Goal: Task Accomplishment & Management: Manage account settings

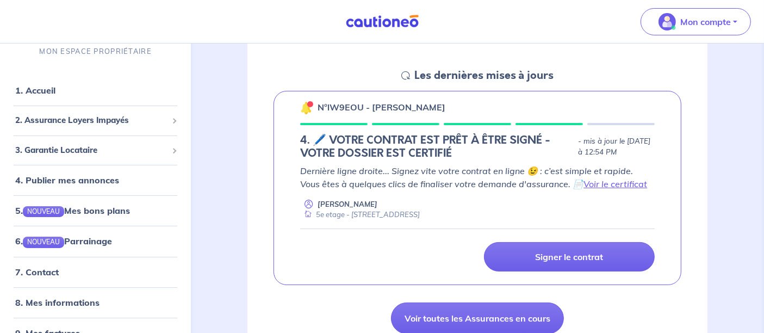
scroll to position [151, 0]
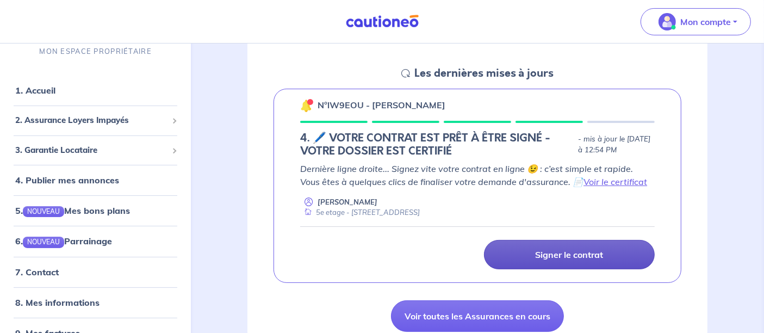
click at [532, 256] on link "Signer le contrat" at bounding box center [569, 254] width 171 height 29
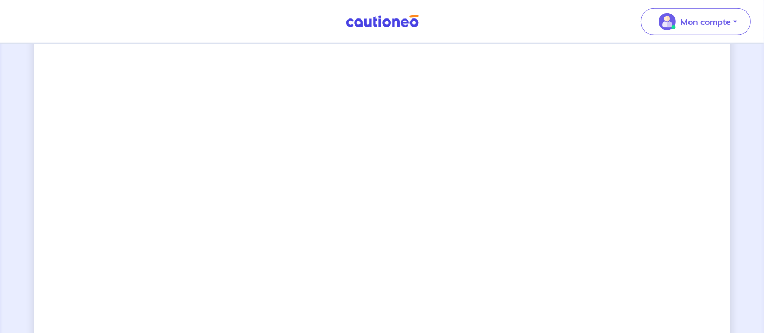
scroll to position [851, 0]
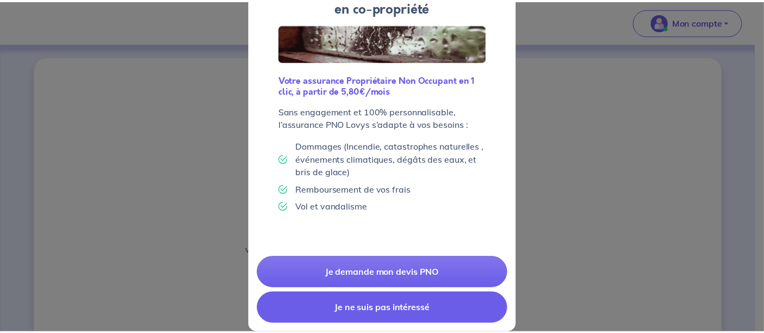
scroll to position [98, 0]
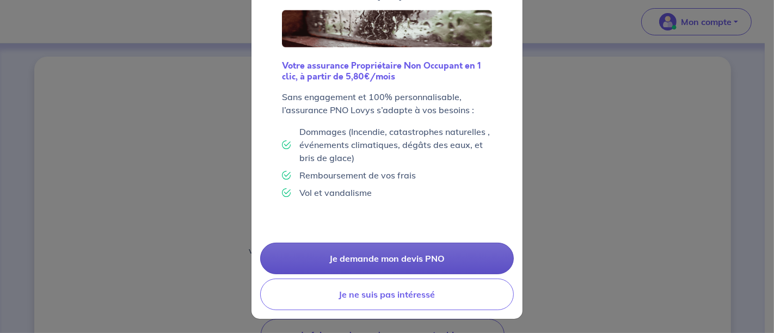
click at [440, 249] on link "Je demande mon devis PNO" at bounding box center [387, 259] width 254 height 32
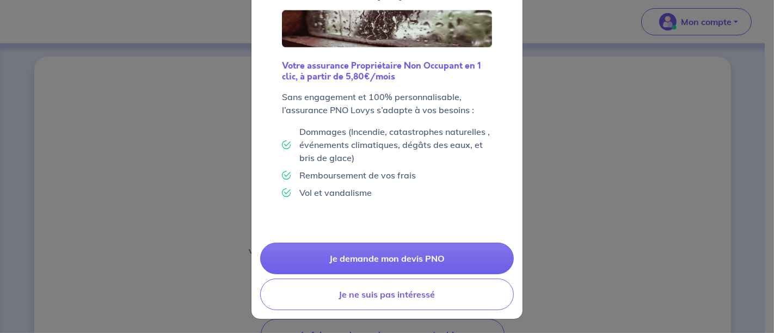
click at [575, 190] on div "L'assurance PNO : une obligation en co-propriété Votre assurance Propriétaire N…" at bounding box center [387, 166] width 774 height 333
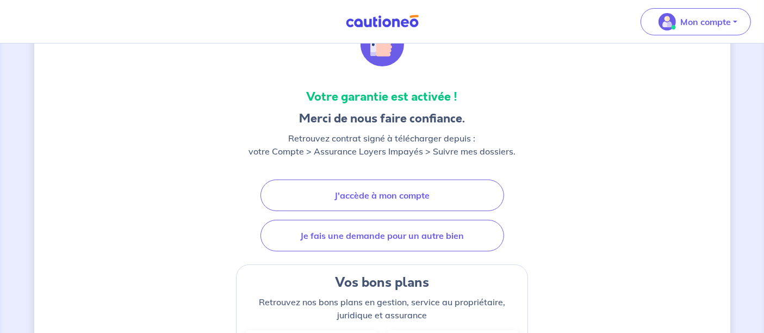
scroll to position [98, 0]
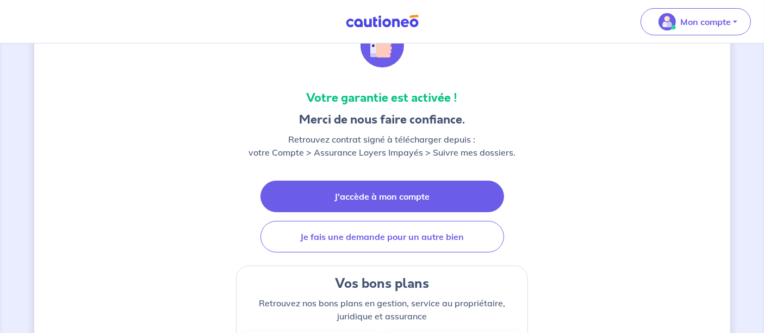
click at [327, 190] on link "J'accède à mon compte" at bounding box center [383, 197] width 244 height 32
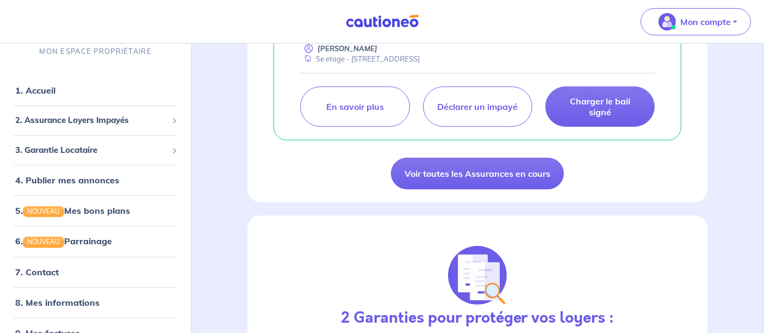
scroll to position [87, 0]
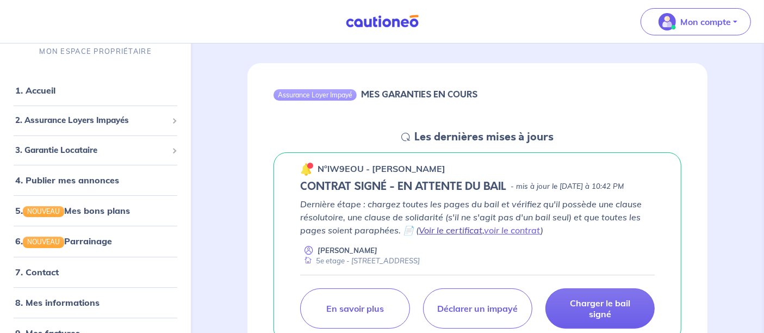
click at [449, 236] on link "Voir le certificat" at bounding box center [451, 230] width 64 height 11
click at [502, 236] on link "voir le contrat" at bounding box center [512, 230] width 57 height 11
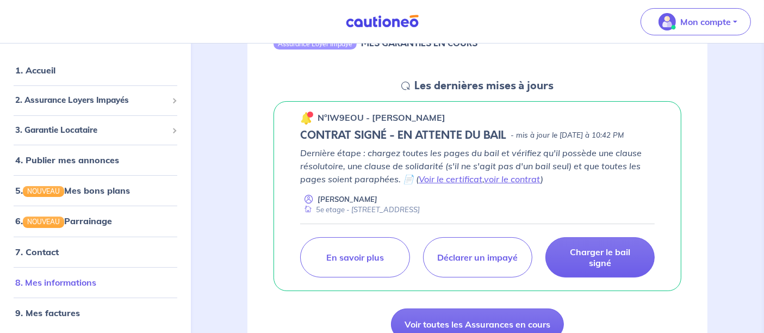
scroll to position [139, 0]
click at [71, 285] on link "8. Mes informations" at bounding box center [55, 282] width 81 height 11
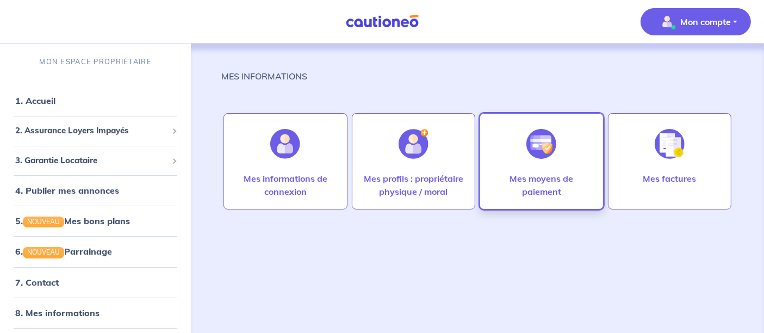
click at [512, 142] on div "Mes moyens de paiement" at bounding box center [542, 161] width 124 height 96
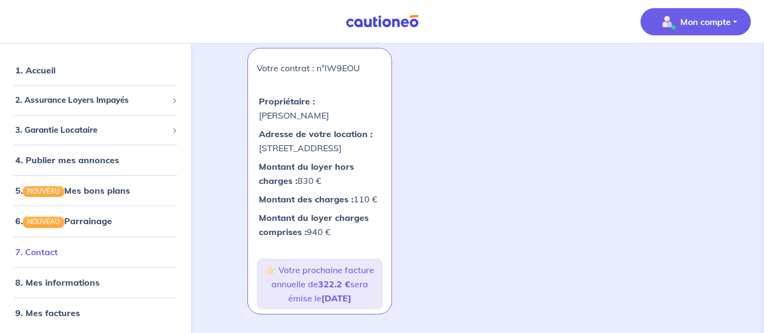
scroll to position [266, 0]
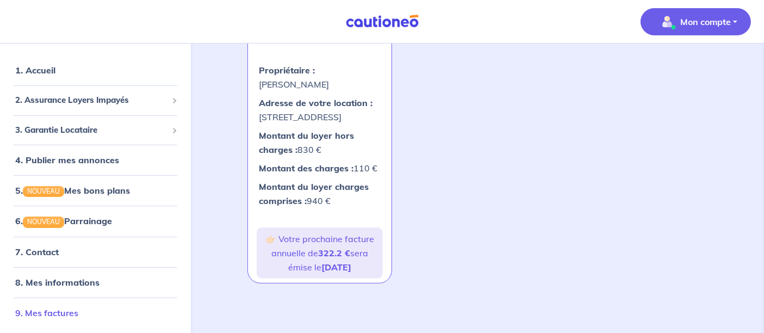
click at [75, 308] on link "9. Mes factures" at bounding box center [46, 312] width 63 height 11
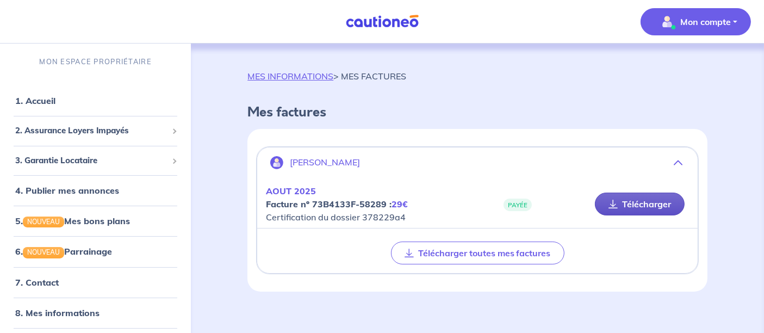
click at [624, 209] on link "Télécharger" at bounding box center [640, 204] width 90 height 23
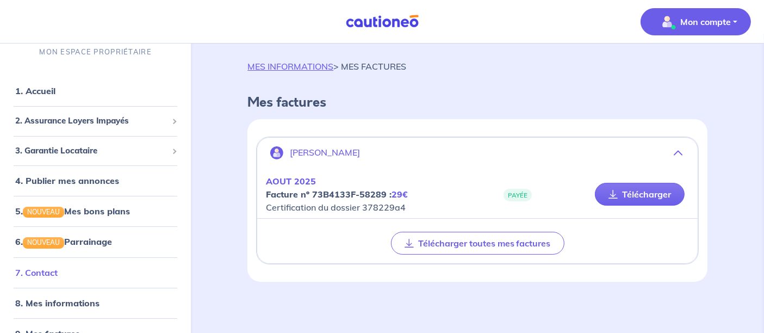
click at [56, 269] on link "7. Contact" at bounding box center [36, 272] width 42 height 11
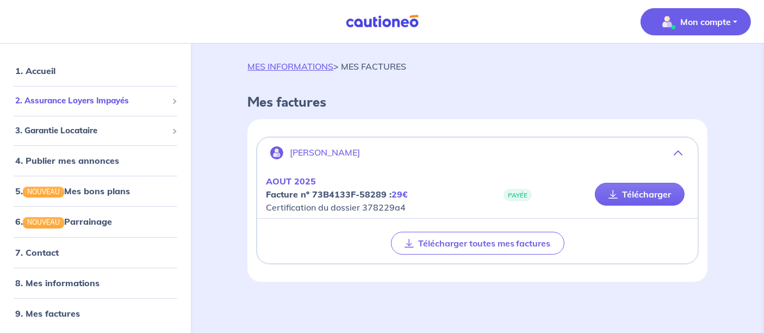
scroll to position [0, 0]
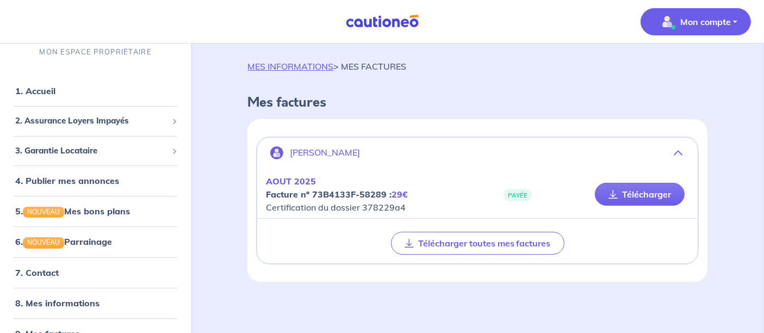
click at [682, 28] on p "Mon compte" at bounding box center [706, 21] width 51 height 13
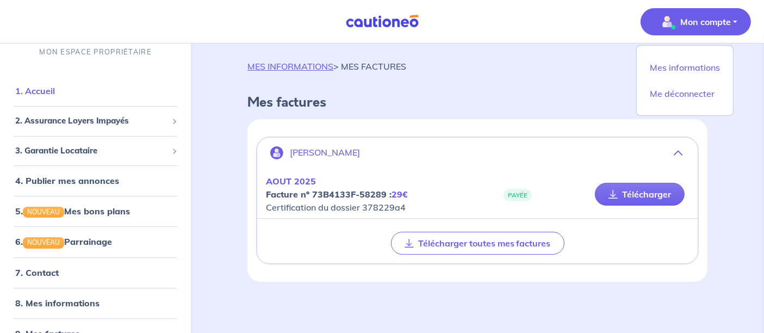
click at [52, 90] on link "1. Accueil" at bounding box center [35, 90] width 40 height 11
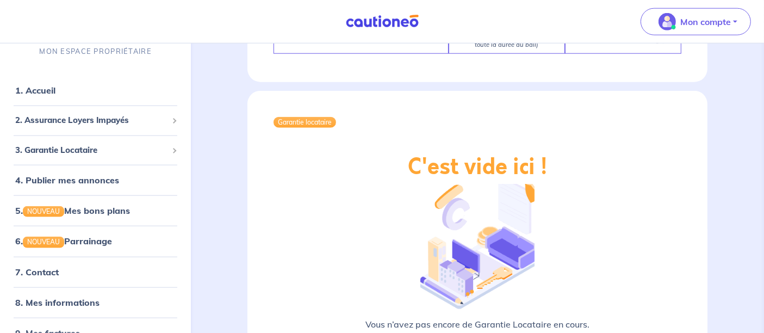
scroll to position [1201, 0]
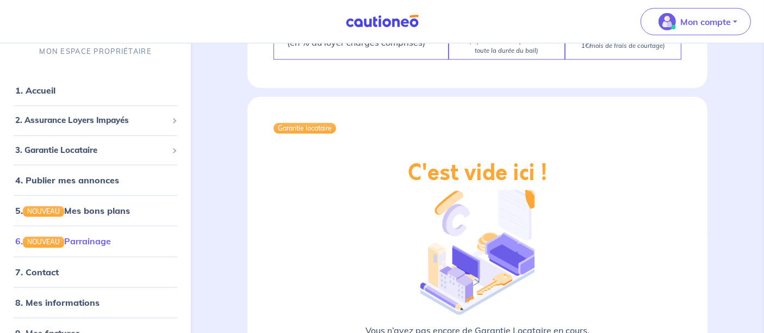
click at [85, 236] on link "6. NOUVEAU Parrainage" at bounding box center [63, 241] width 96 height 11
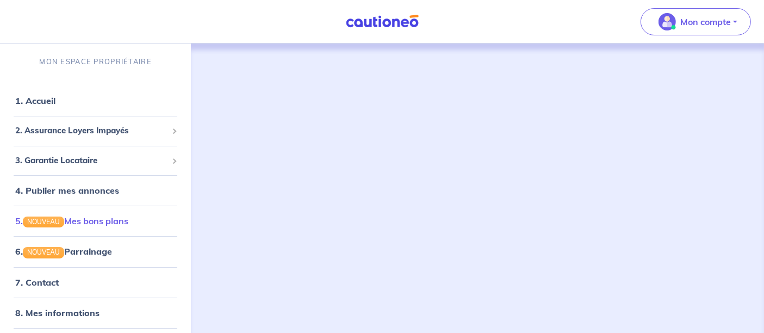
click at [95, 226] on link "5. NOUVEAU Mes bons plans" at bounding box center [71, 220] width 113 height 11
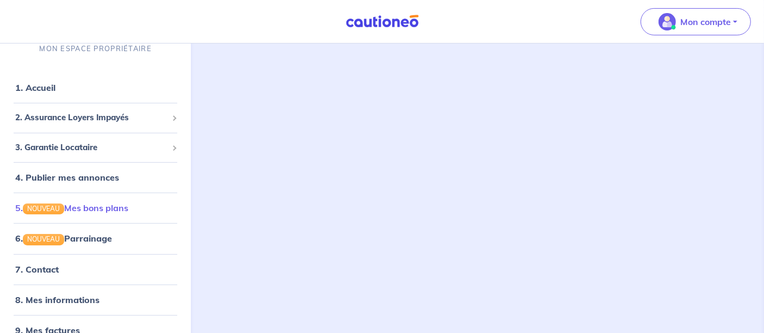
scroll to position [20, 0]
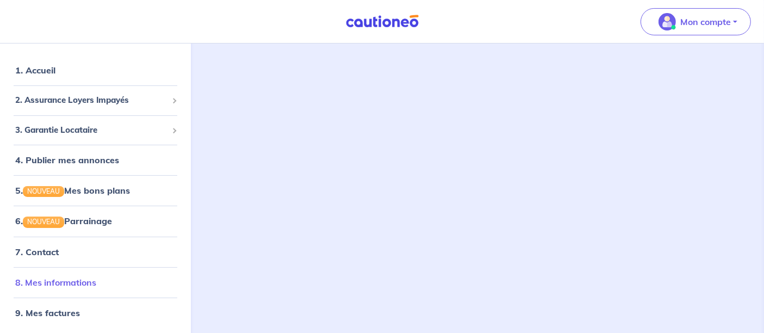
click at [64, 279] on link "8. Mes informations" at bounding box center [55, 282] width 81 height 11
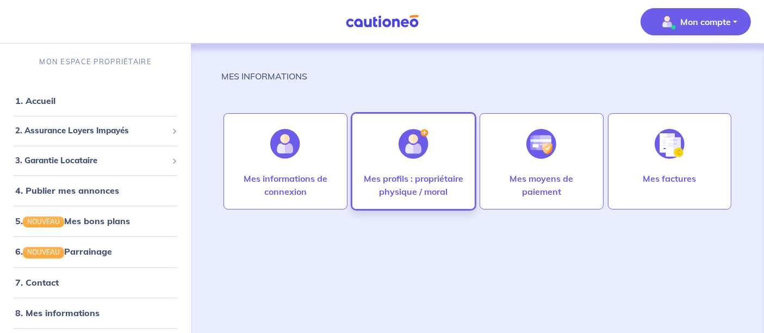
click at [410, 183] on p "Mes profils : propriétaire physique / moral" at bounding box center [413, 185] width 101 height 26
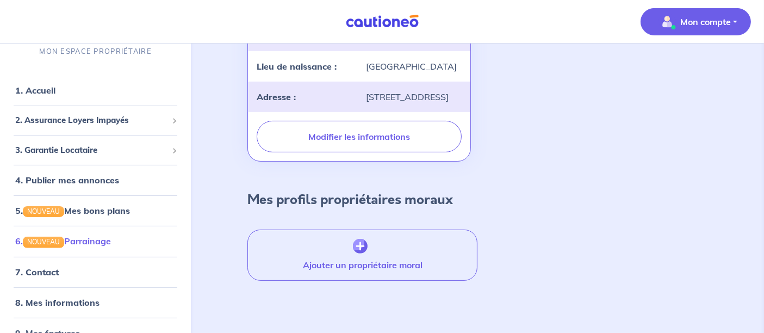
scroll to position [20, 0]
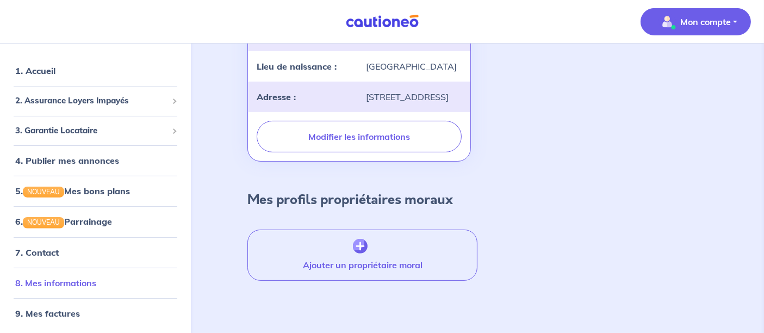
click at [76, 287] on link "8. Mes informations" at bounding box center [55, 282] width 81 height 11
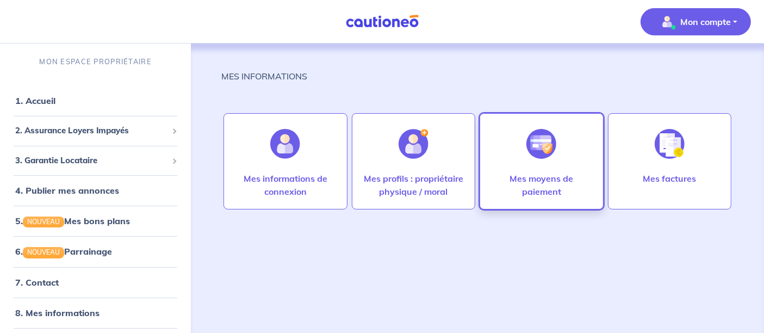
click at [562, 171] on div at bounding box center [541, 144] width 47 height 56
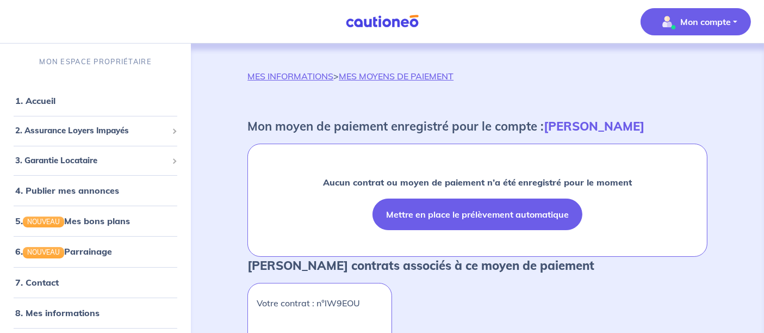
click at [472, 210] on button "Mettre en place le prélèvement automatique" at bounding box center [478, 215] width 210 height 32
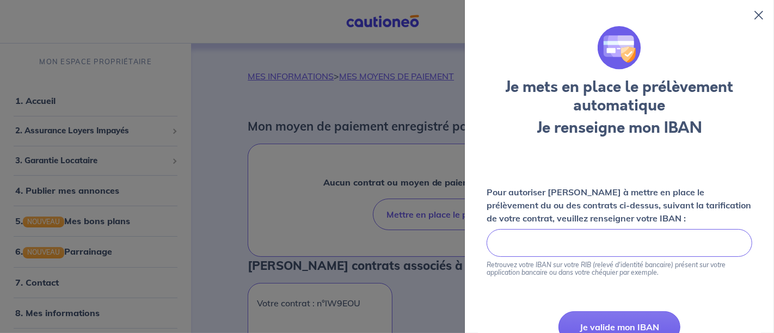
click at [672, 193] on label "Pour autoriser [PERSON_NAME] à mettre en place le prélèvement du ou des contrat…" at bounding box center [618, 205] width 265 height 39
click at [656, 289] on form "Pour autoriser Cautioneo à mettre en place le prélèvement du ou des contrats ci…" at bounding box center [618, 275] width 265 height 179
click at [664, 200] on label "Pour autoriser [PERSON_NAME] à mettre en place le prélèvement du ou des contrat…" at bounding box center [618, 205] width 265 height 39
click at [608, 321] on button "Je valide mon IBAN" at bounding box center [619, 327] width 122 height 32
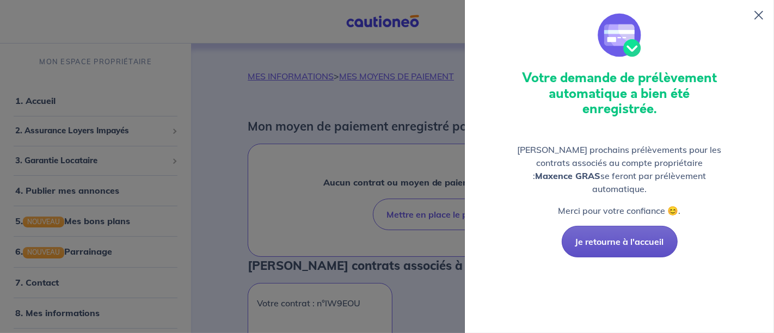
click at [615, 237] on button "Je retourne à l'accueil" at bounding box center [619, 242] width 116 height 32
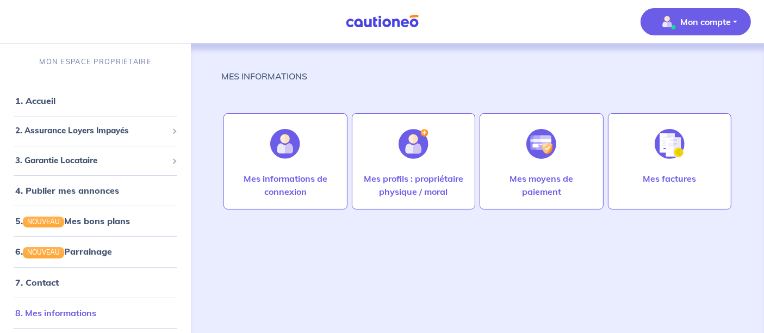
click at [63, 308] on link "8. Mes informations" at bounding box center [55, 312] width 81 height 11
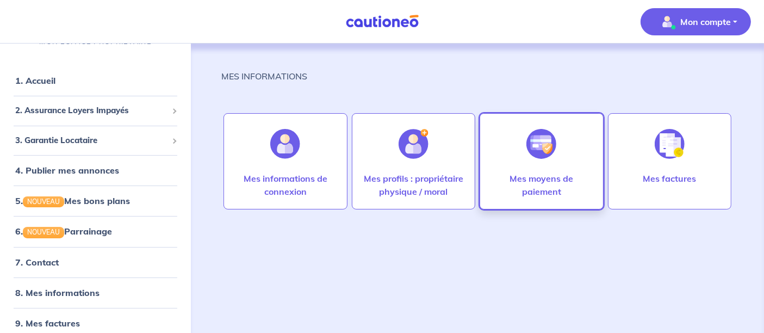
click at [536, 165] on div at bounding box center [541, 144] width 47 height 56
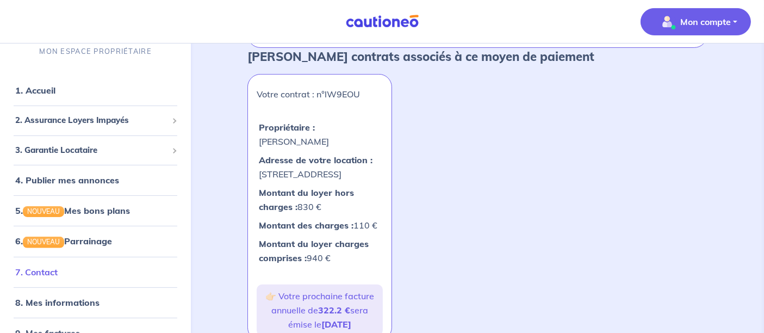
scroll to position [20, 0]
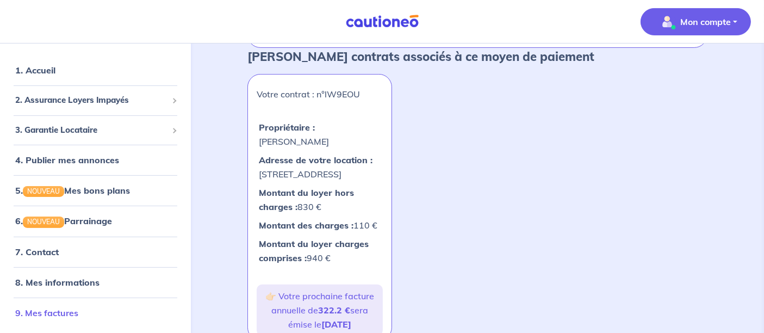
click at [60, 300] on li "9. Mes factures" at bounding box center [95, 313] width 182 height 30
click at [53, 307] on link "9. Mes factures" at bounding box center [46, 312] width 63 height 11
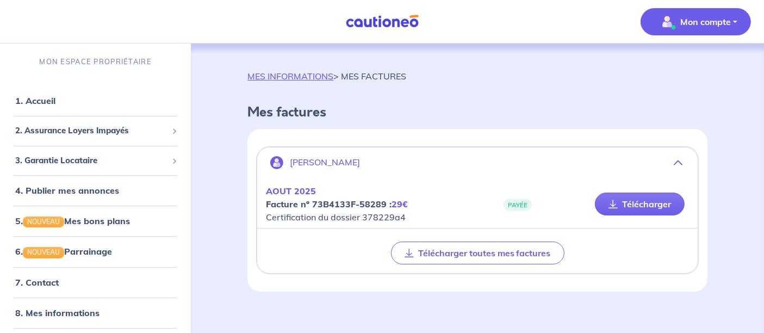
click at [370, 21] on img at bounding box center [383, 22] width 82 height 14
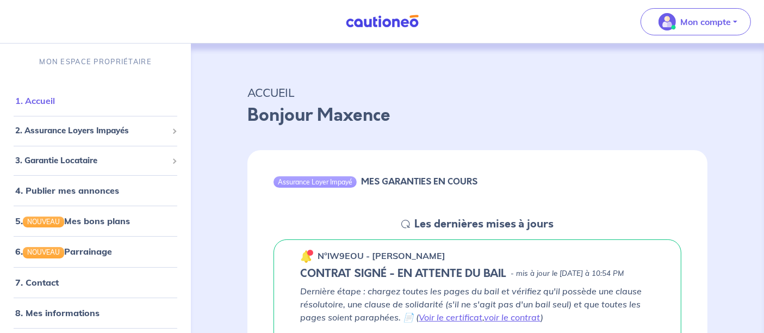
click at [50, 106] on link "1. Accueil" at bounding box center [35, 100] width 40 height 11
click at [51, 307] on link "8. Mes informations" at bounding box center [55, 312] width 81 height 11
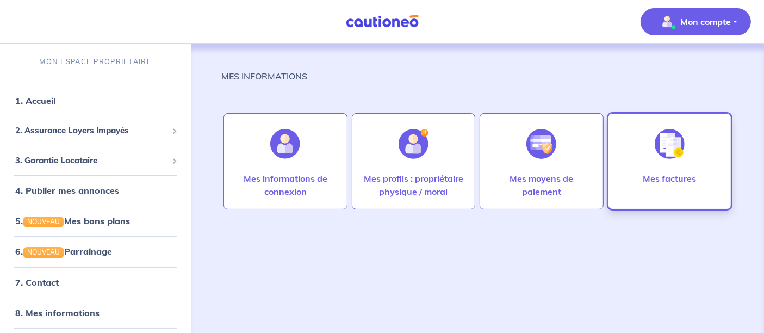
click at [650, 169] on div at bounding box center [669, 144] width 47 height 56
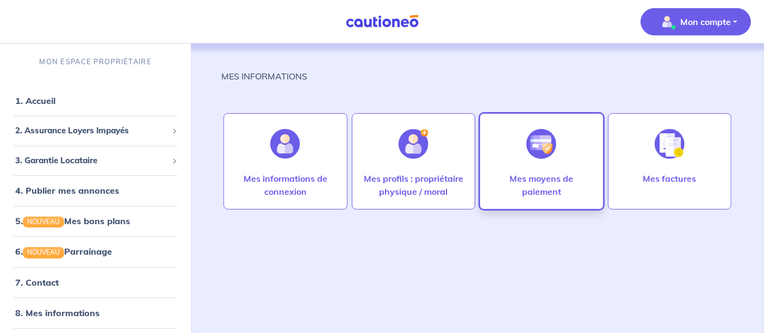
click at [545, 172] on p "Mes moyens de paiement" at bounding box center [541, 185] width 101 height 26
